Goal: Check status: Check status

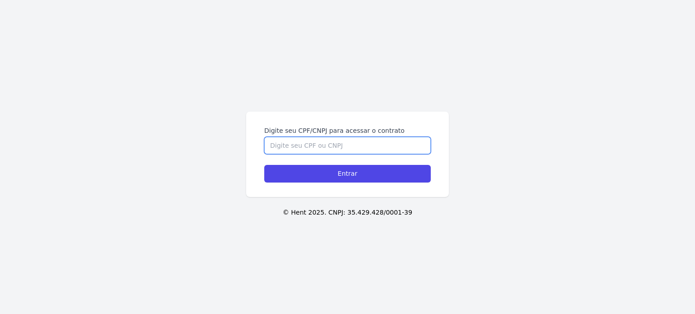
click at [317, 147] on input "Digite seu CPF/CNPJ para acessar o contrato" at bounding box center [347, 145] width 167 height 17
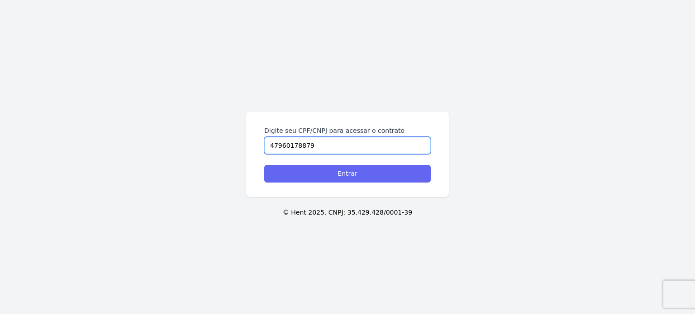
type input "47960178879"
click at [338, 169] on input "Entrar" at bounding box center [347, 174] width 167 height 18
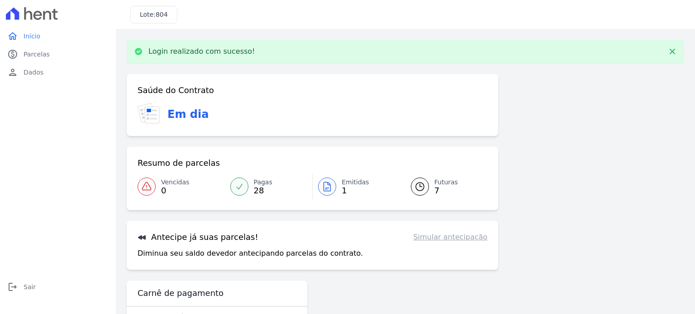
click at [418, 187] on icon at bounding box center [419, 186] width 11 height 11
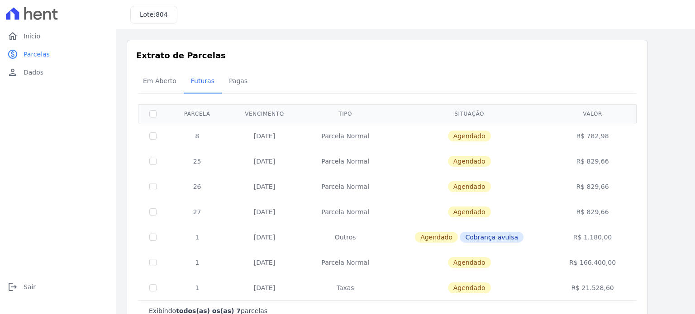
scroll to position [26, 0]
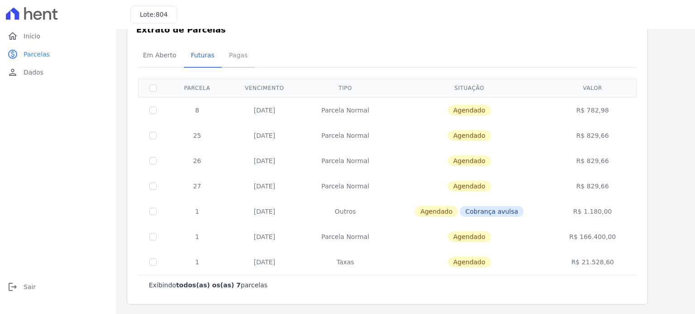
click at [227, 59] on span "Pagas" at bounding box center [238, 55] width 29 height 18
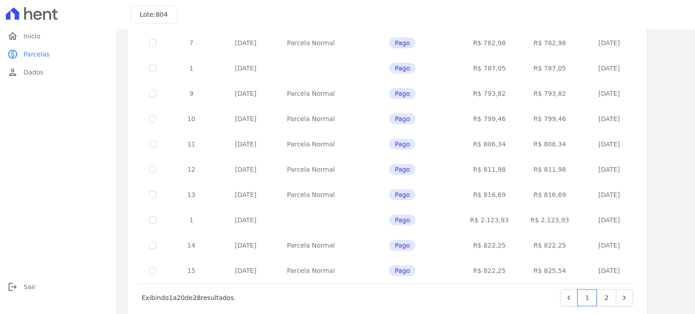
scroll to position [374, 0]
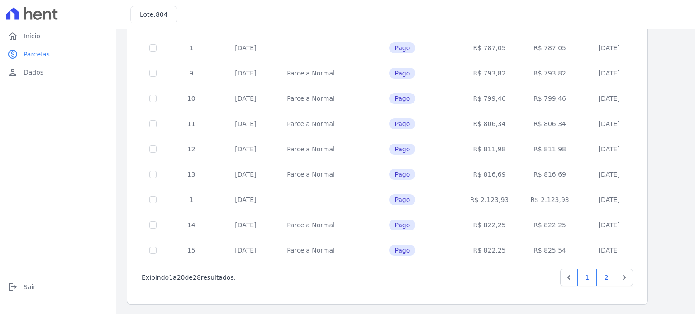
click at [602, 275] on link "2" at bounding box center [606, 277] width 19 height 17
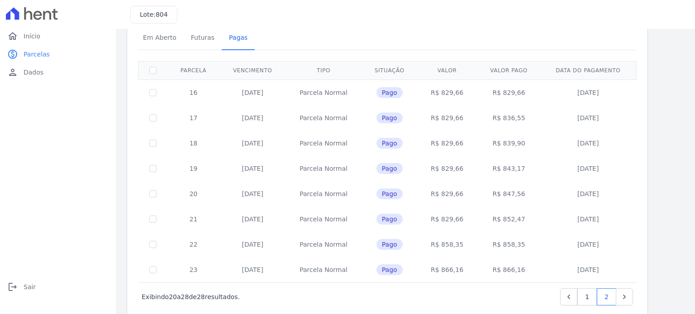
scroll to position [45, 0]
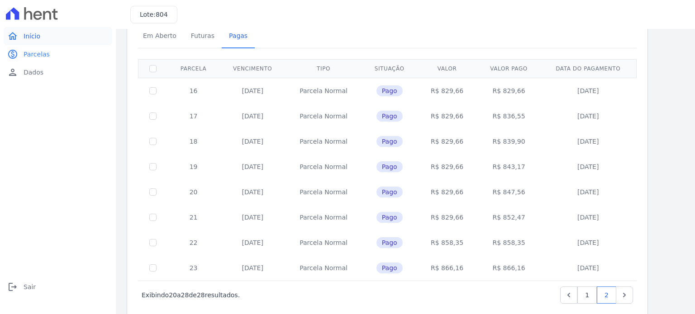
click at [40, 36] on link "home Início" at bounding box center [58, 36] width 109 height 18
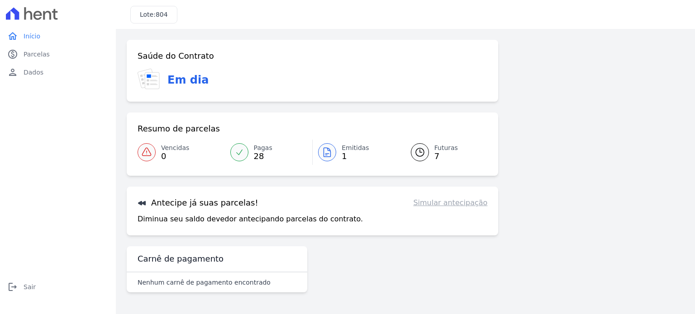
click at [324, 155] on icon at bounding box center [327, 152] width 7 height 9
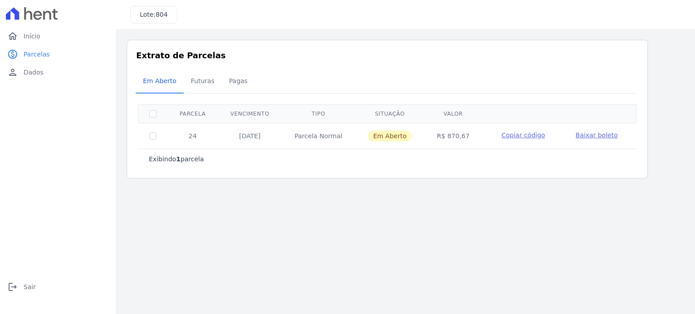
click at [590, 136] on span "Baixar boleto" at bounding box center [597, 135] width 42 height 7
